Goal: Task Accomplishment & Management: Use online tool/utility

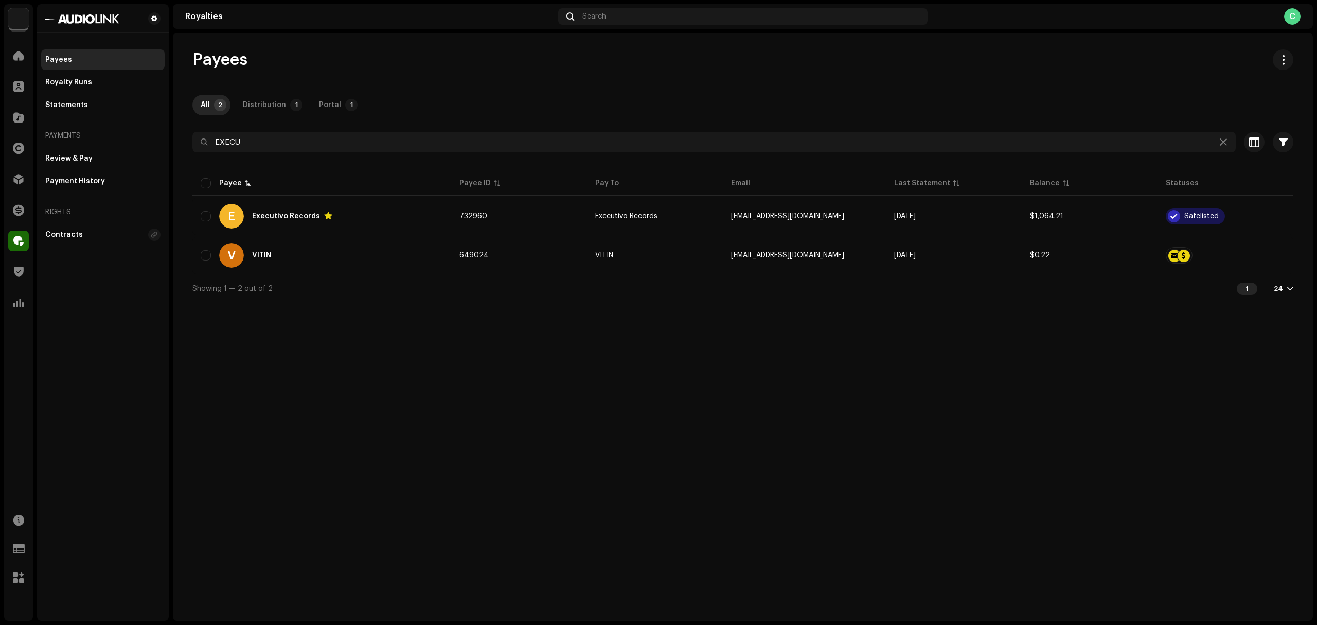
click at [964, 418] on div "Payees All 2 Distribution 1 Portal 1 EXECU Selected 0 Select all 2 Options Filt…" at bounding box center [743, 327] width 1140 height 588
click at [1221, 147] on div at bounding box center [1223, 142] width 12 height 12
click at [1225, 143] on icon at bounding box center [1223, 142] width 7 height 8
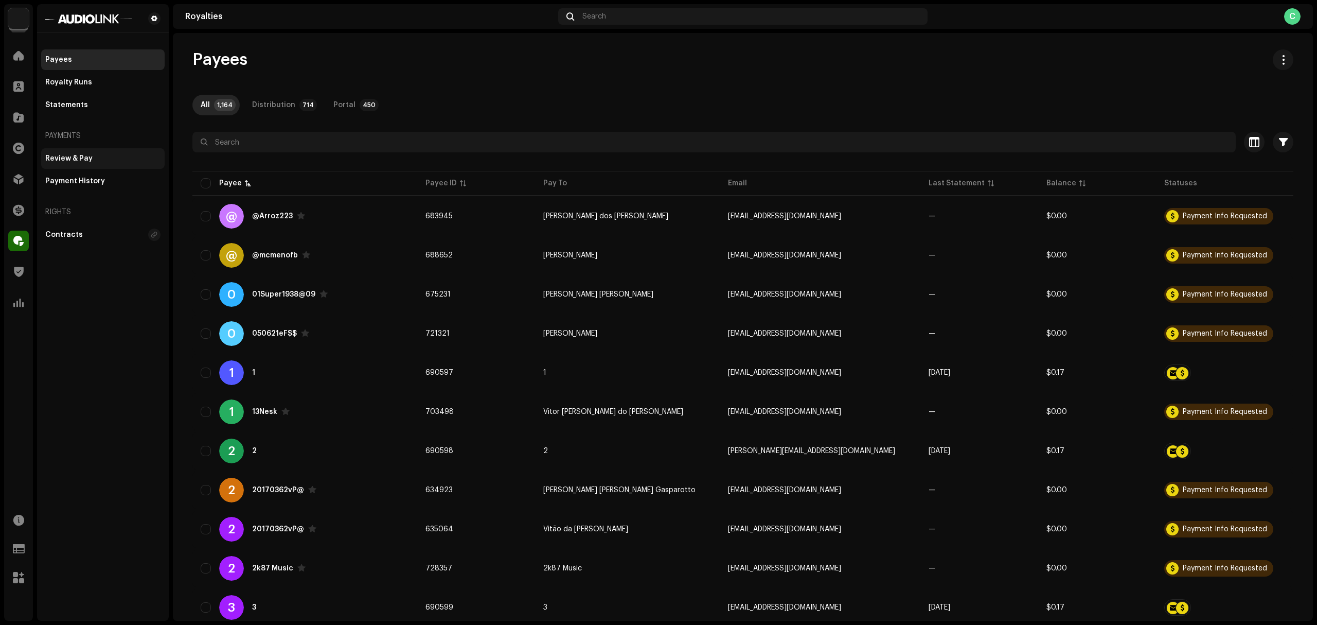
click at [79, 161] on div "Review & Pay" at bounding box center [68, 158] width 47 height 8
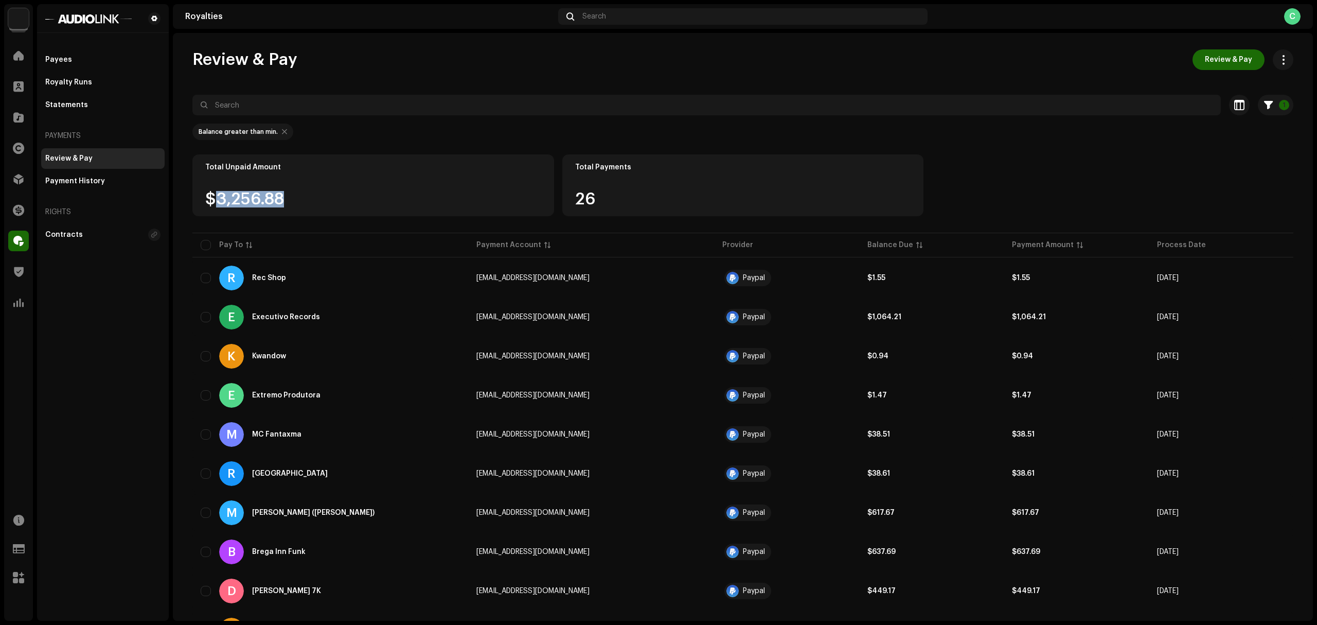
drag, startPoint x: 280, startPoint y: 198, endPoint x: 216, endPoint y: 196, distance: 64.3
click at [216, 196] on div "$3,256.88" at bounding box center [373, 199] width 336 height 16
copy div "3,256.88"
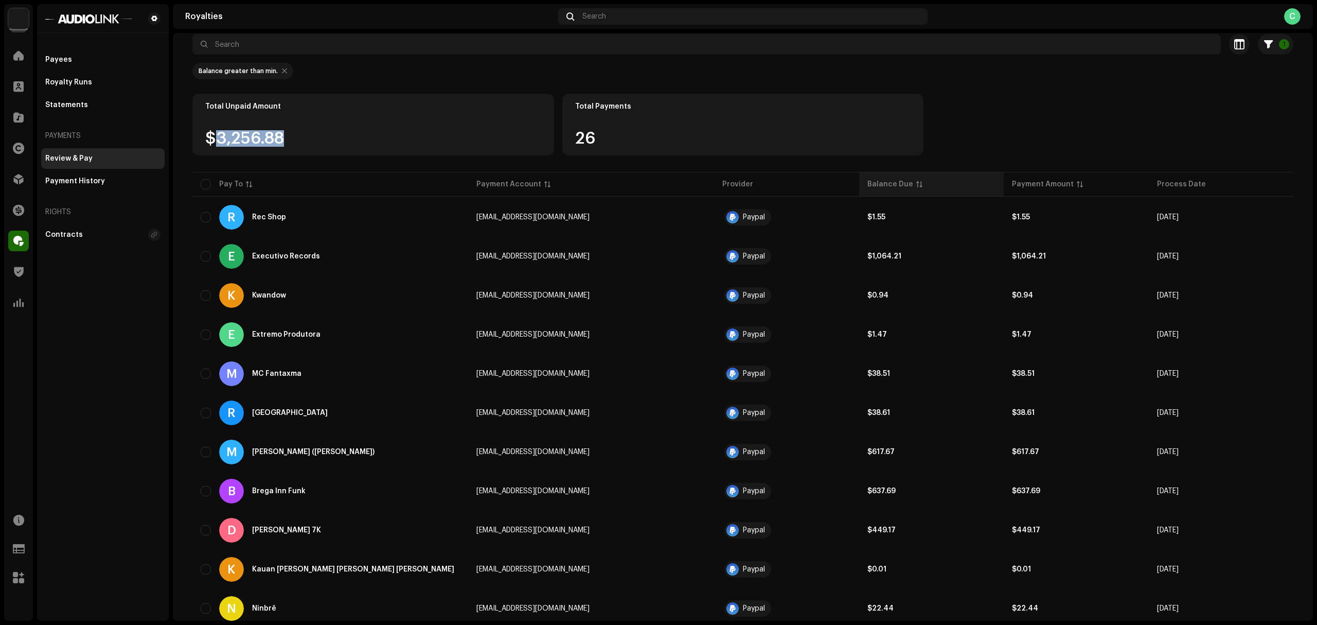
scroll to position [51, 0]
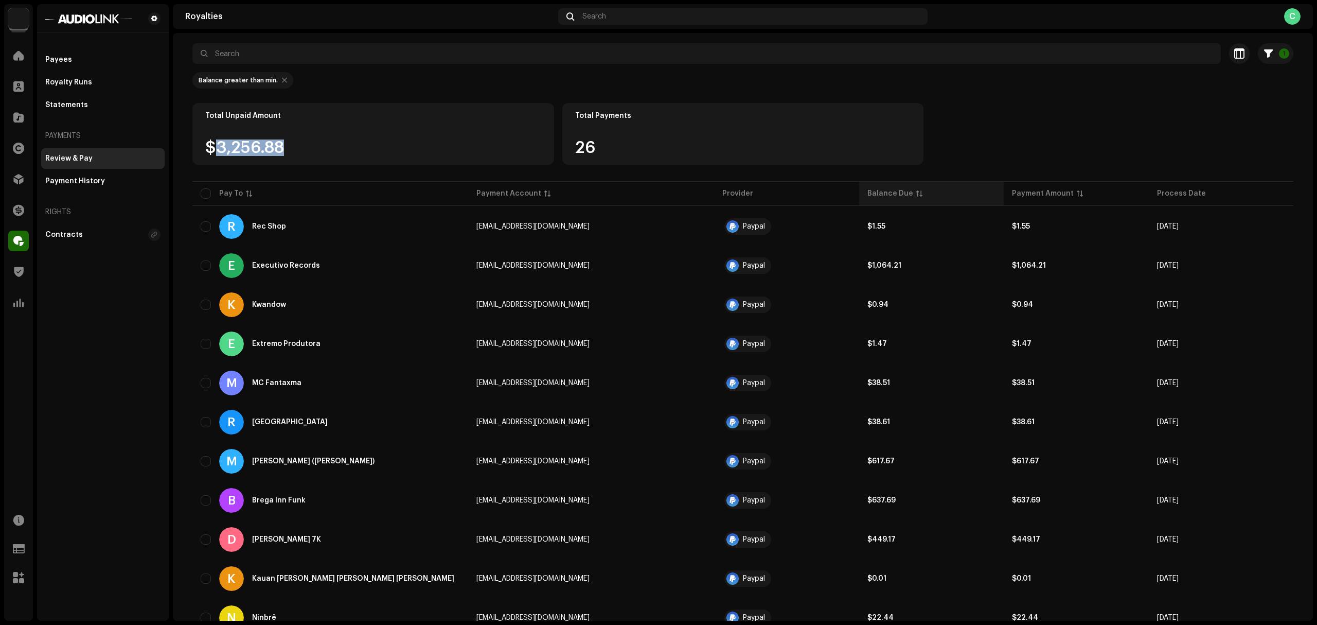
click at [894, 190] on div "Balance Due" at bounding box center [931, 193] width 128 height 10
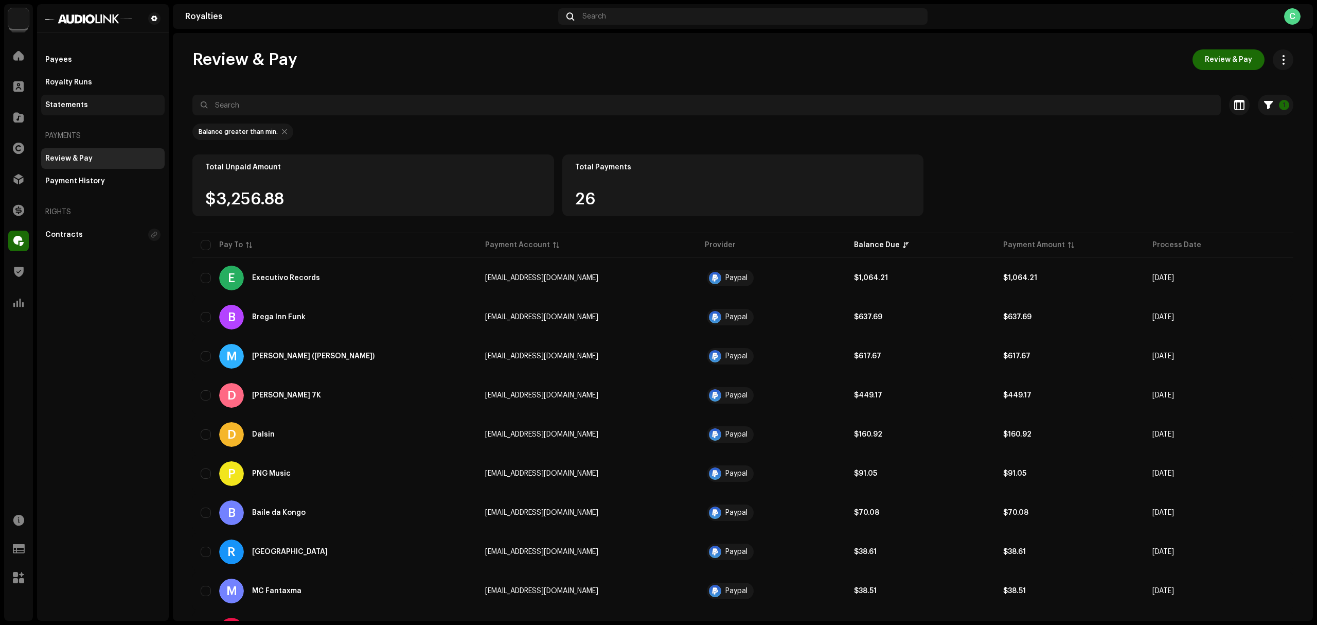
click at [73, 114] on div "Statements" at bounding box center [102, 105] width 123 height 21
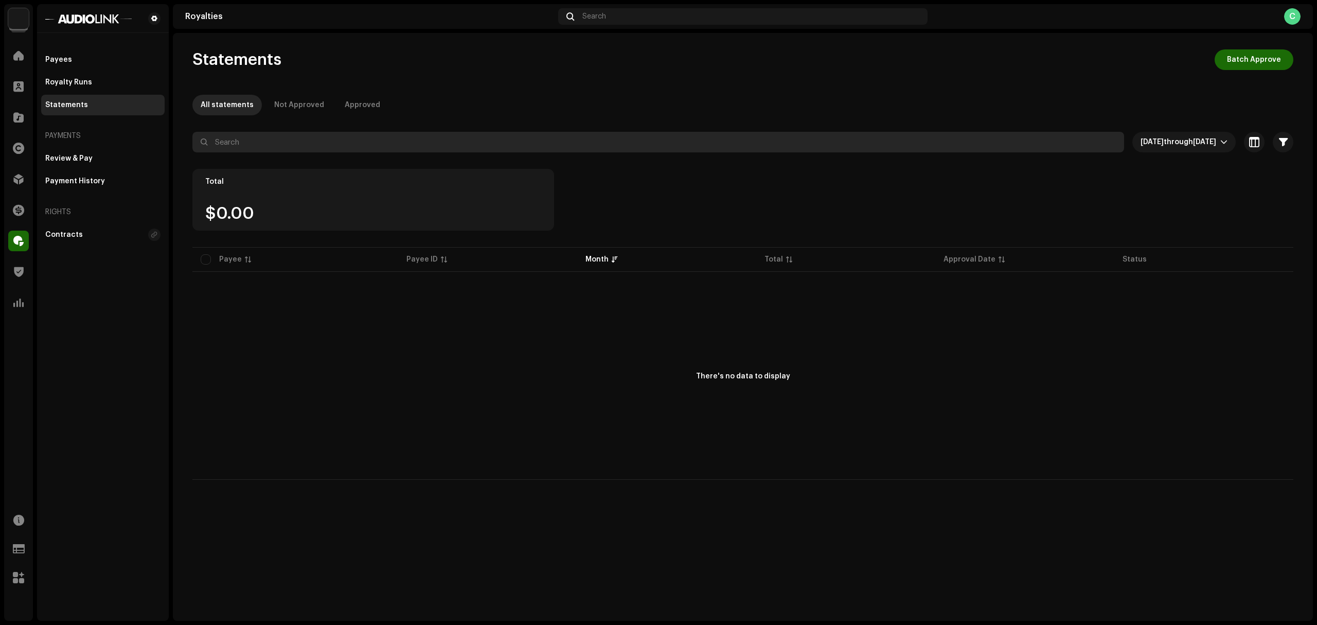
click at [313, 143] on input "text" at bounding box center [658, 142] width 932 height 21
paste input "697399"
type input "697399"
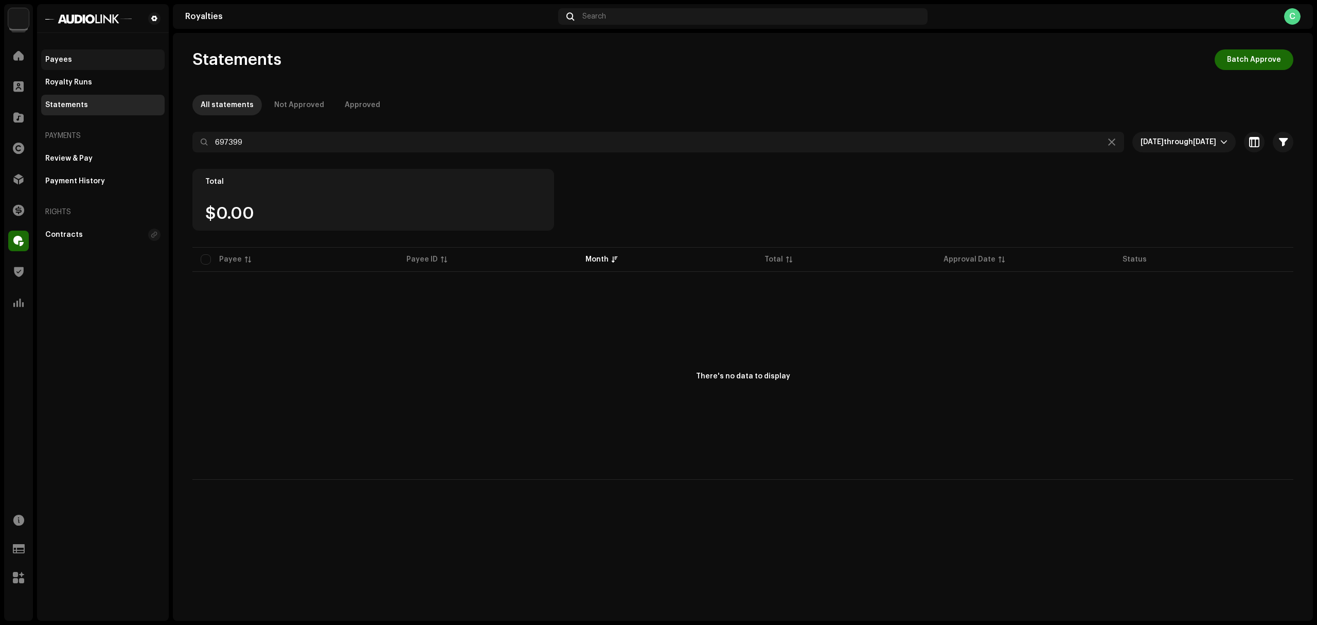
click at [82, 57] on div "Payees" at bounding box center [102, 60] width 115 height 8
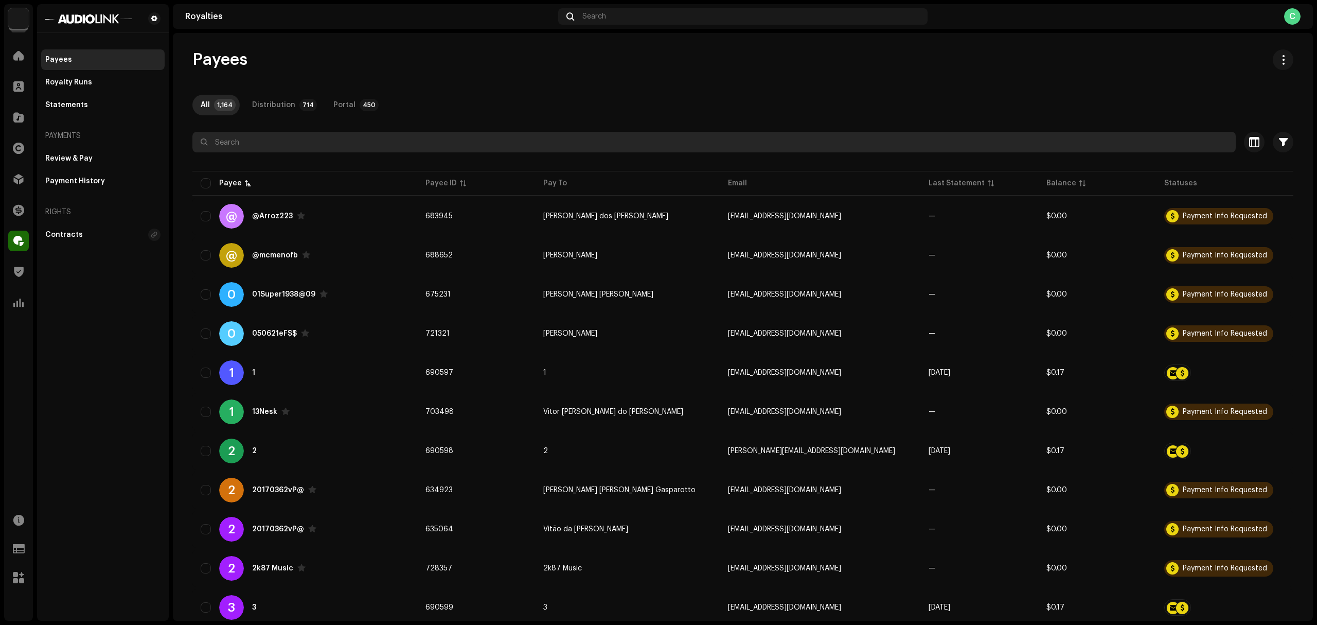
click at [365, 145] on input "text" at bounding box center [713, 142] width 1043 height 21
paste input "697399"
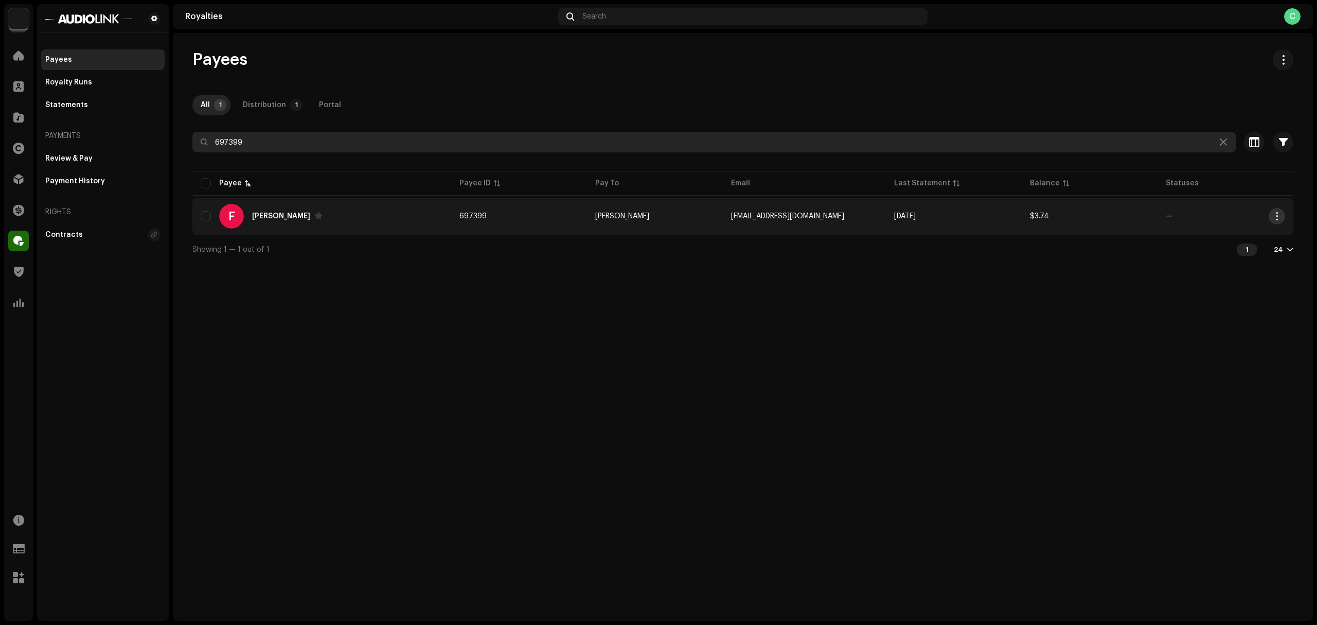
type input "697399"
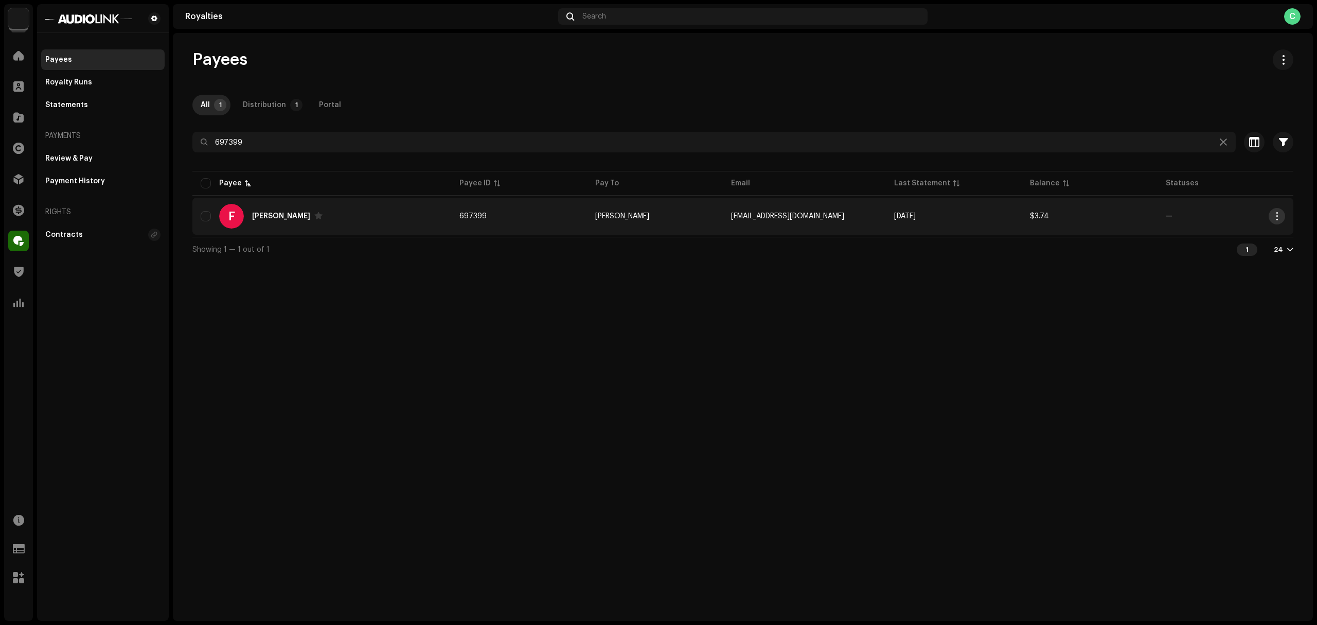
click at [1283, 218] on button "button" at bounding box center [1277, 216] width 16 height 16
click at [1250, 262] on div "Impersonate" at bounding box center [1229, 260] width 96 height 8
